Goal: Obtain resource: Download file/media

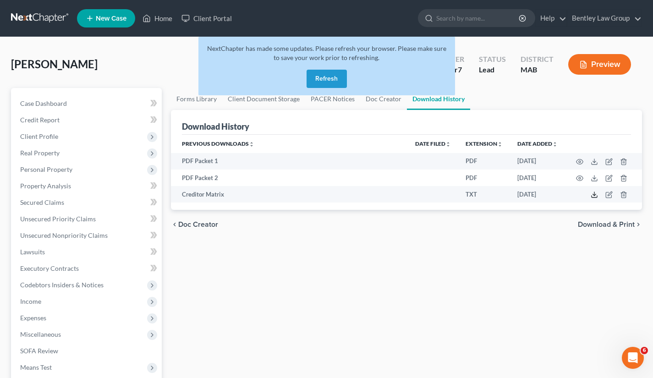
scroll to position [191, 0]
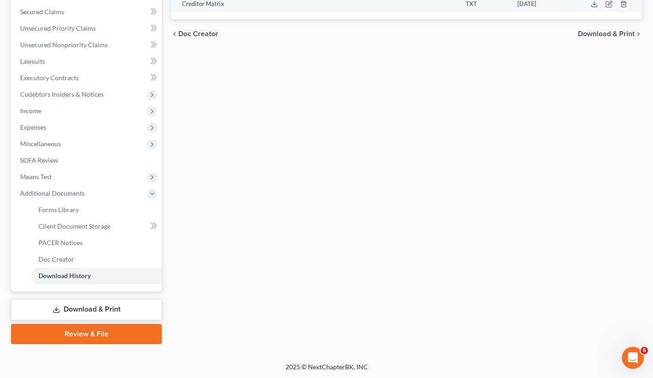
click at [61, 174] on span "Means Test" at bounding box center [87, 177] width 149 height 17
click at [61, 256] on span "Calculation and Presumption" at bounding box center [80, 259] width 83 height 8
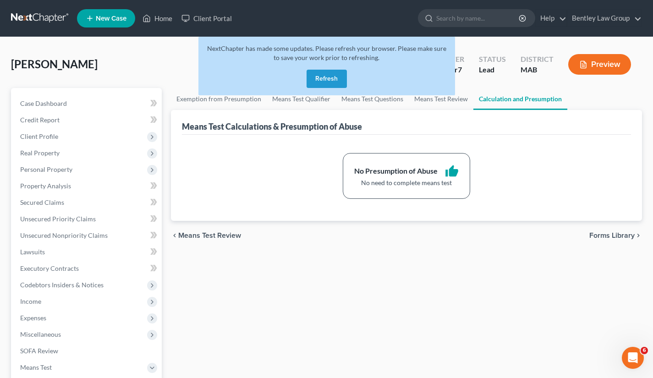
click at [337, 76] on button "Refresh" at bounding box center [327, 79] width 40 height 18
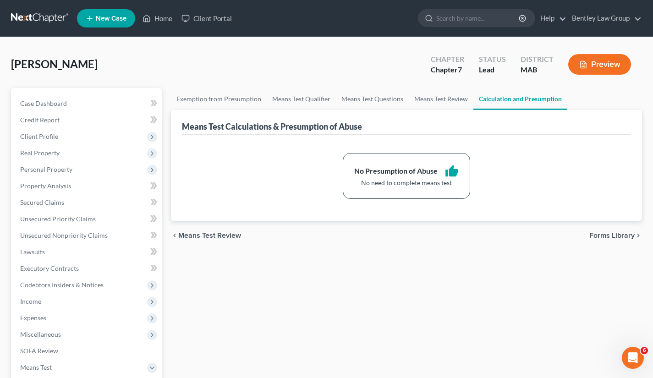
scroll to position [191, 0]
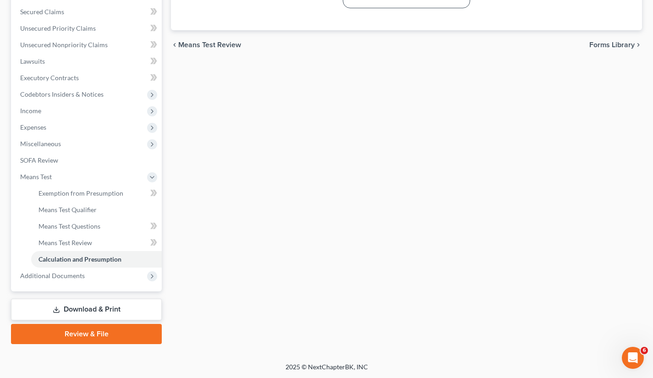
click at [86, 304] on link "Download & Print" at bounding box center [86, 310] width 151 height 22
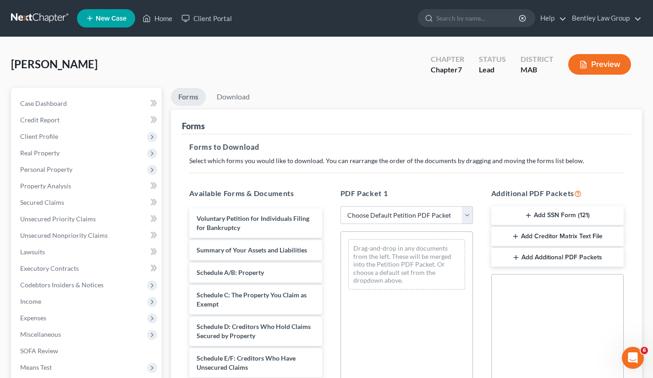
click at [572, 217] on button "Add SSN Form (121)" at bounding box center [557, 215] width 132 height 19
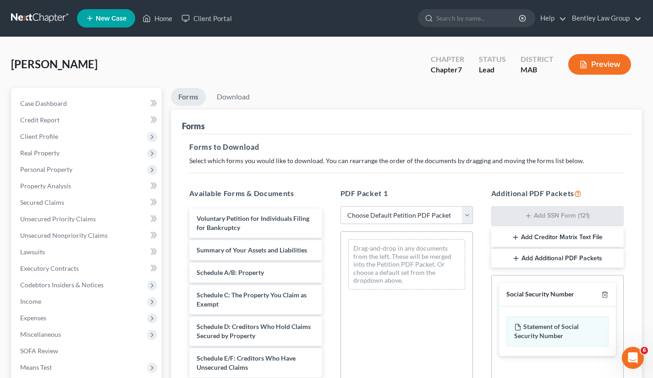
click at [550, 333] on div "Statement of Social Security Number" at bounding box center [557, 331] width 102 height 30
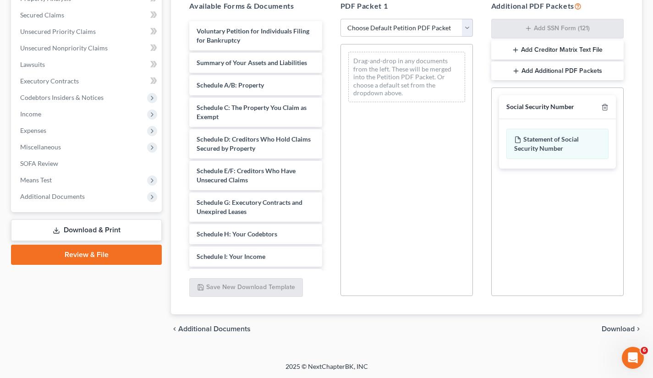
click at [618, 331] on span "Download" at bounding box center [618, 328] width 33 height 7
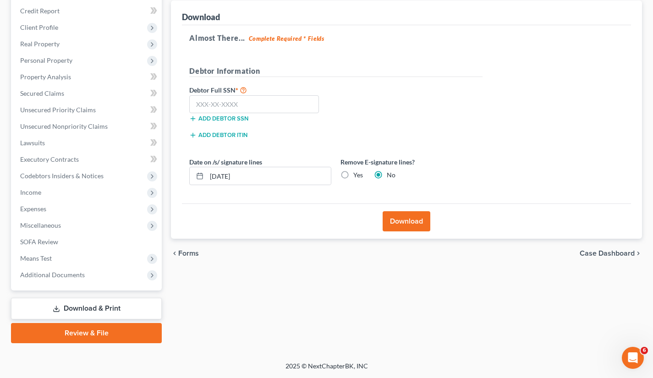
scroll to position [108, 0]
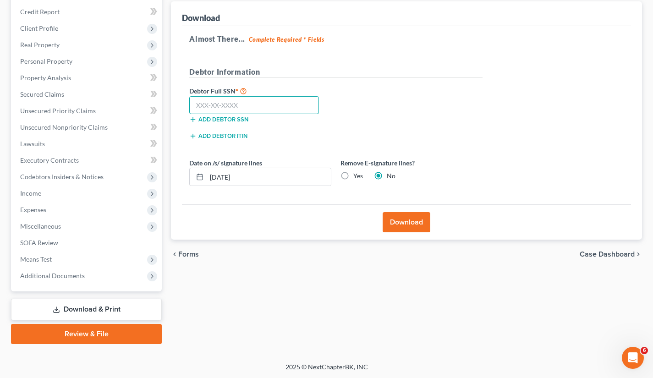
click at [226, 101] on input "text" at bounding box center [254, 105] width 130 height 18
type input "032-68-8355"
click at [353, 176] on label "Yes" at bounding box center [358, 175] width 10 height 9
click at [357, 176] on input "Yes" at bounding box center [360, 174] width 6 height 6
radio input "true"
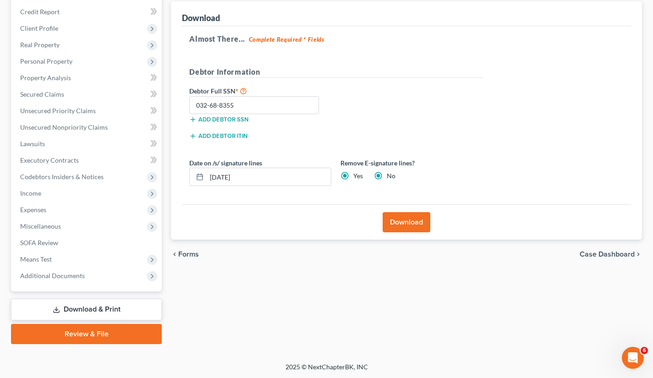
radio input "false"
click at [296, 181] on input "08/14/2025" at bounding box center [269, 176] width 124 height 17
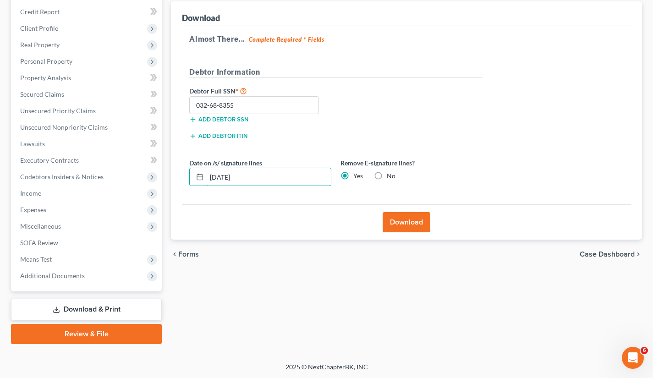
click at [296, 181] on input "08/14/2025" at bounding box center [269, 176] width 124 height 17
click at [394, 220] on button "Download" at bounding box center [407, 222] width 48 height 20
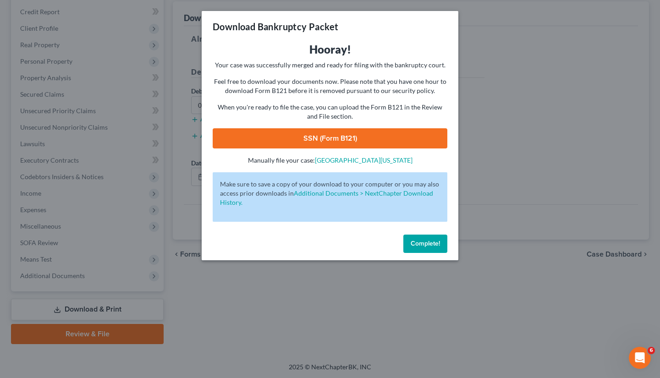
click at [509, 193] on div "Download Bankruptcy Packet Hooray! Your case was successfully merged and ready …" at bounding box center [330, 189] width 660 height 378
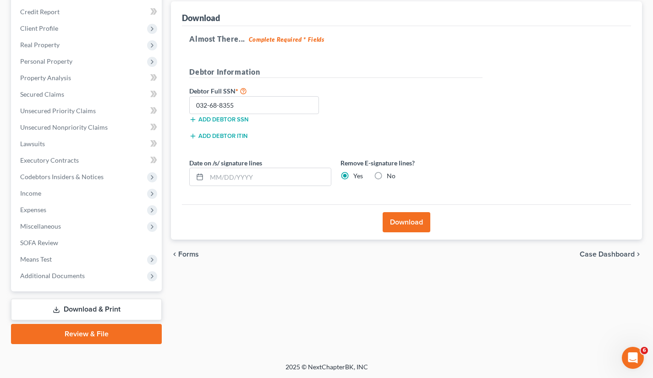
click at [63, 276] on span "Additional Documents" at bounding box center [52, 276] width 65 height 8
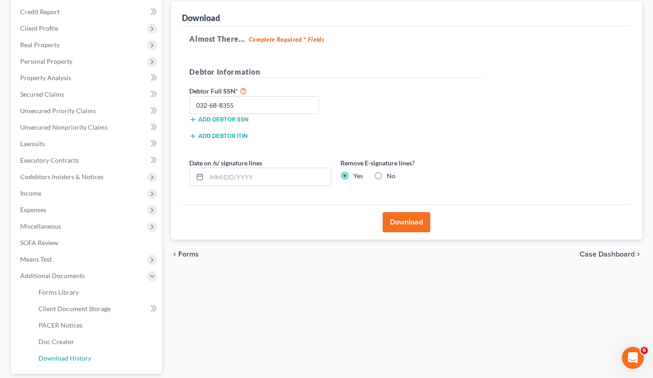
click at [57, 356] on span "Download History" at bounding box center [65, 358] width 53 height 8
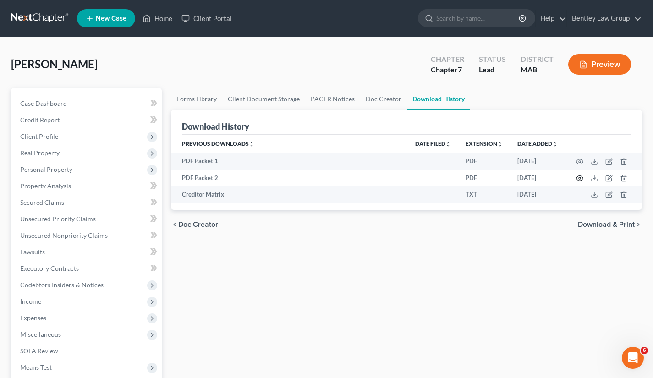
click at [578, 178] on icon "button" at bounding box center [579, 178] width 7 height 7
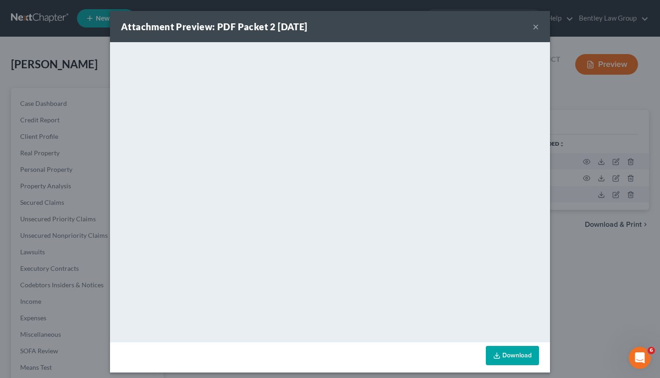
click at [533, 24] on button "×" at bounding box center [536, 26] width 6 height 11
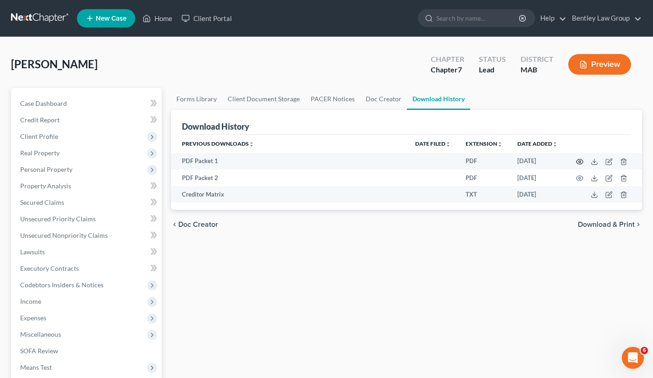
click at [578, 159] on icon "button" at bounding box center [579, 161] width 7 height 7
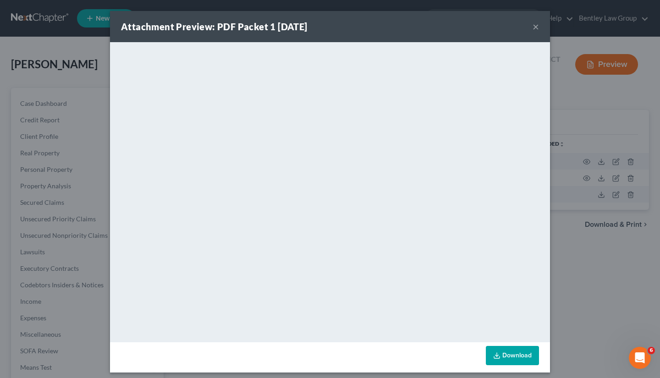
click at [584, 262] on div "Attachment Preview: PDF Packet 1 08/13/2025 × <object ng-attr-data='https://nex…" at bounding box center [330, 189] width 660 height 378
